Goal: Task Accomplishment & Management: Use online tool/utility

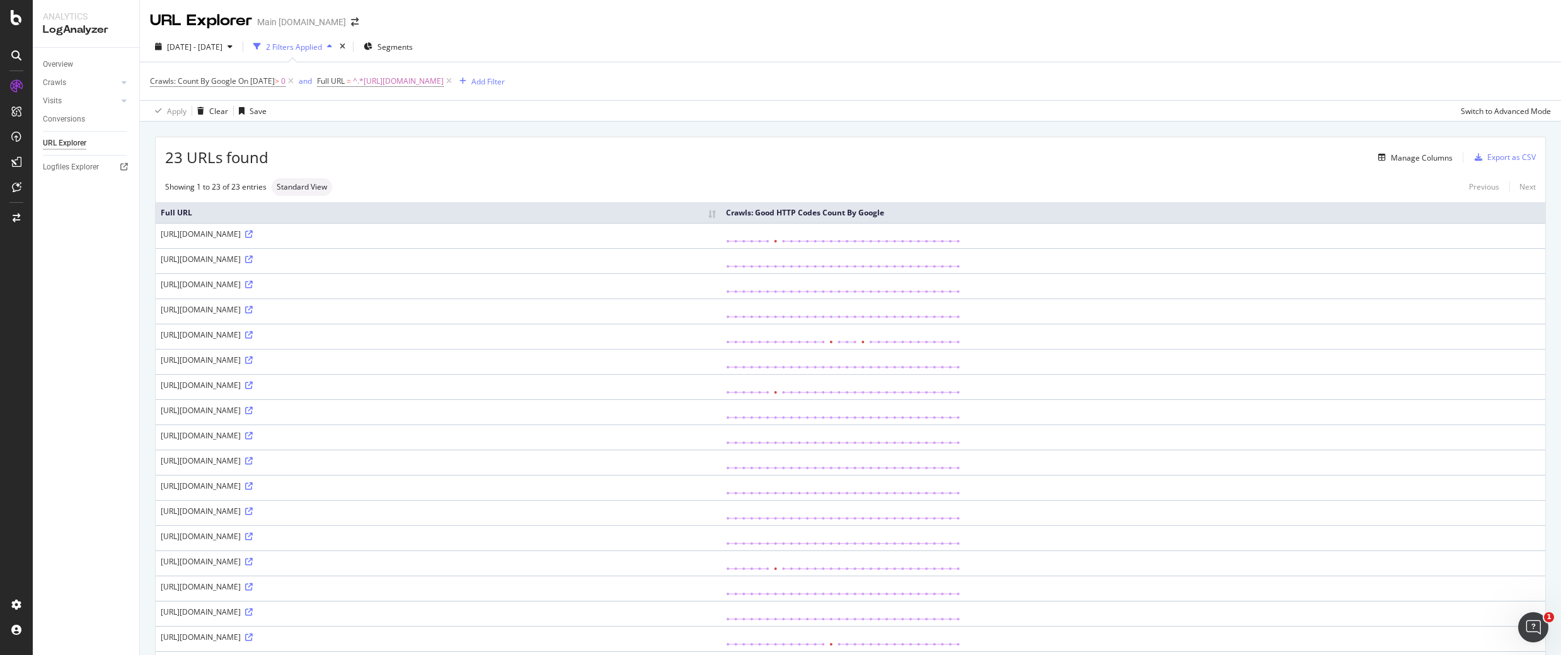
scroll to position [57, 0]
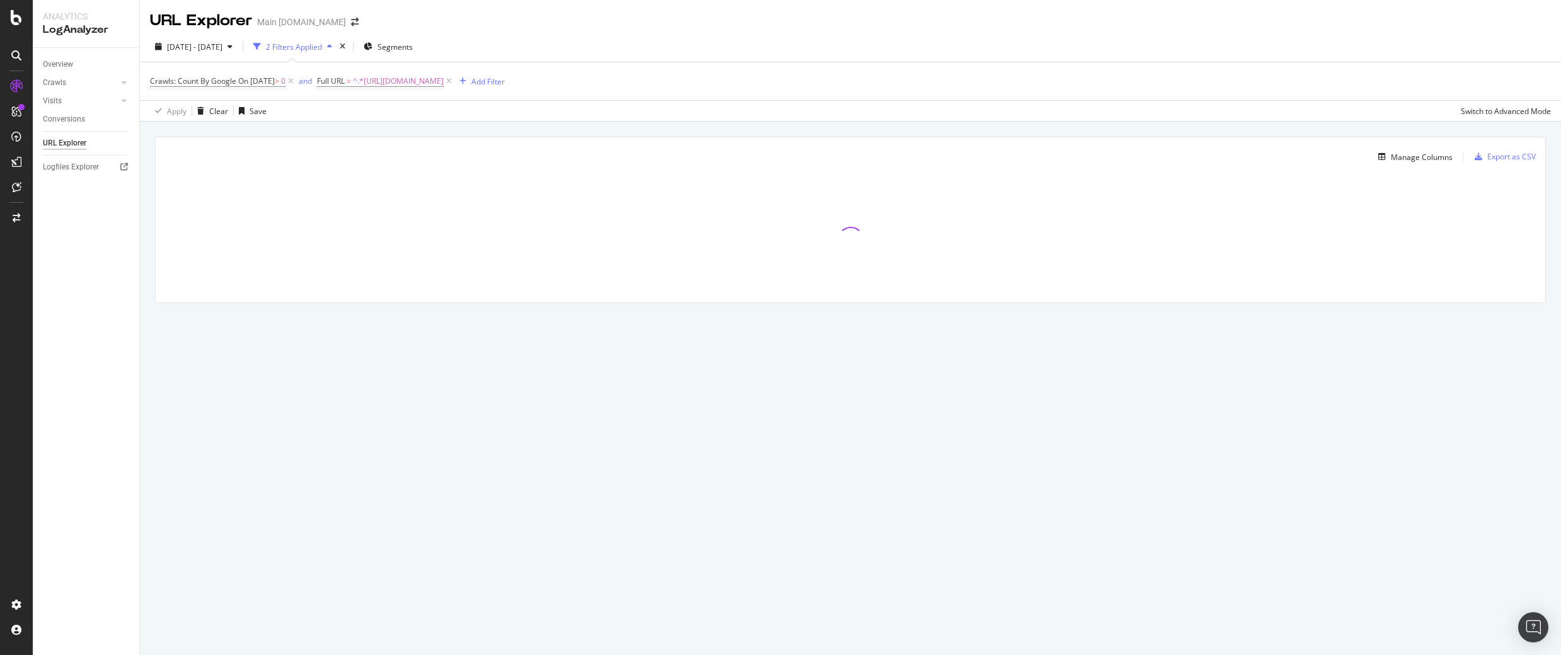
click at [340, 336] on div "Manage Columns Export as CSV Full URL Crawls: Good HTTP Codes Count By Google" at bounding box center [850, 235] width 1421 height 226
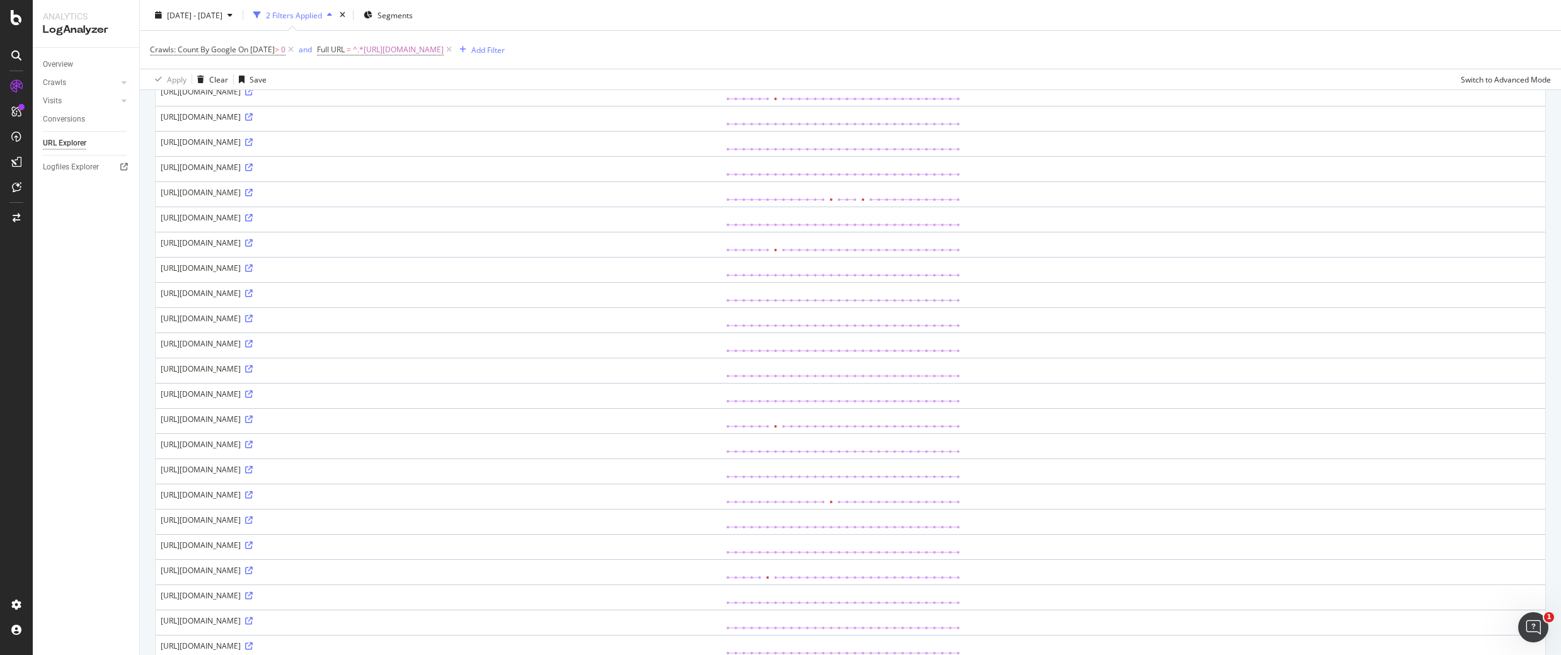
scroll to position [56, 0]
